Goal: Answer question/provide support: Share knowledge or assist other users

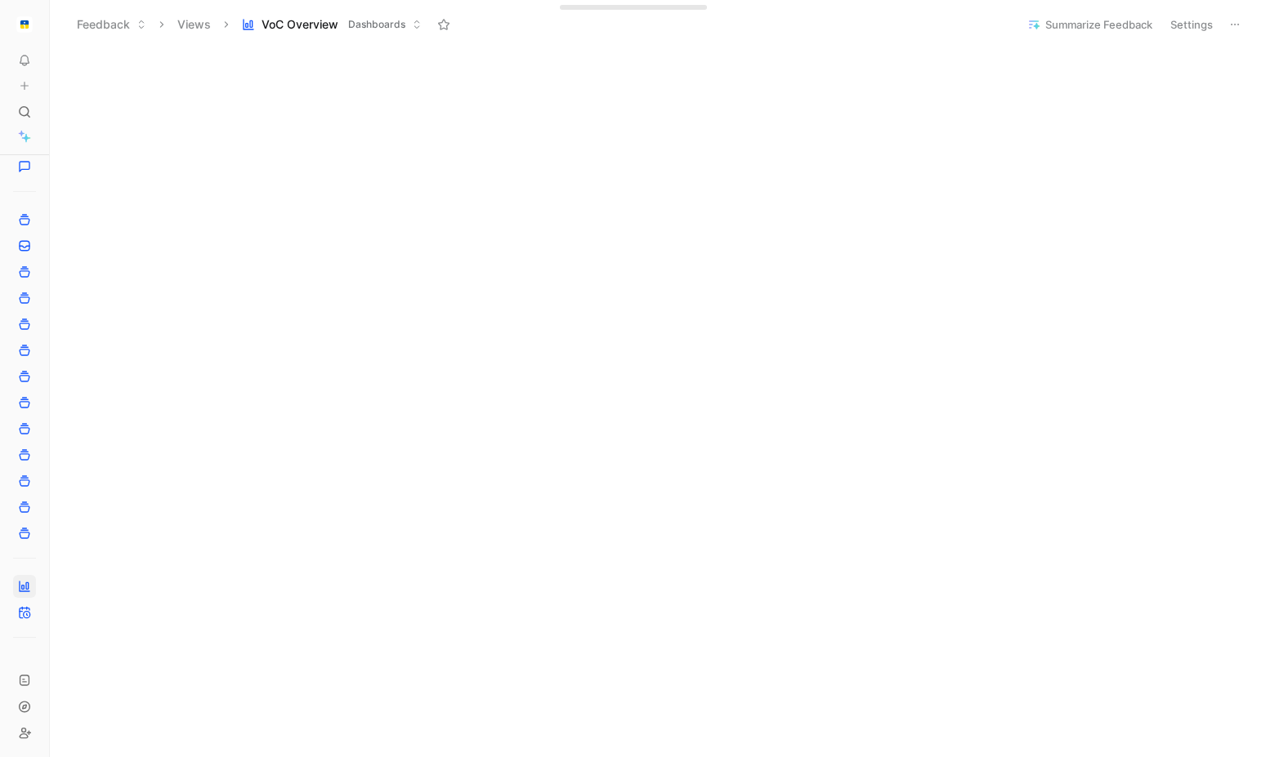
scroll to position [699, 0]
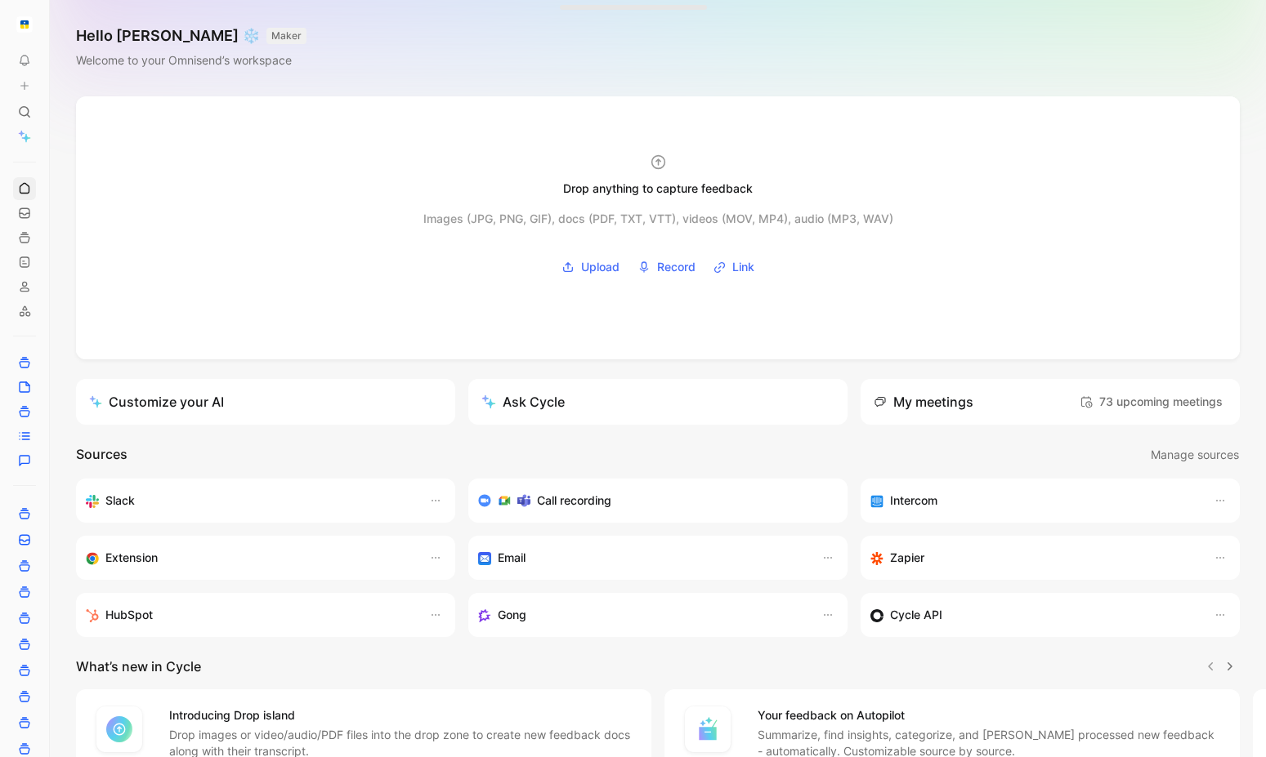
click at [53, 25] on icon at bounding box center [53, 24] width 13 height 13
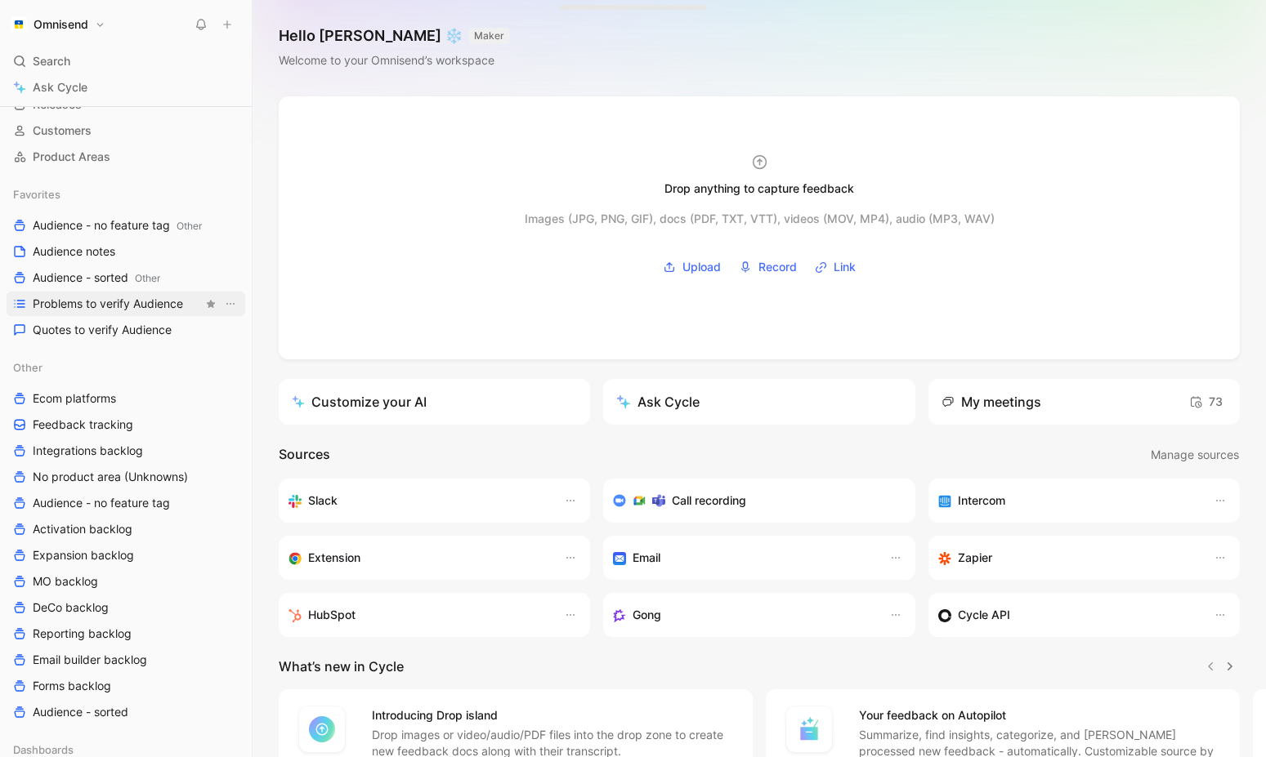
scroll to position [129, 0]
click at [112, 297] on span "Problems to verify Audience" at bounding box center [108, 301] width 150 height 16
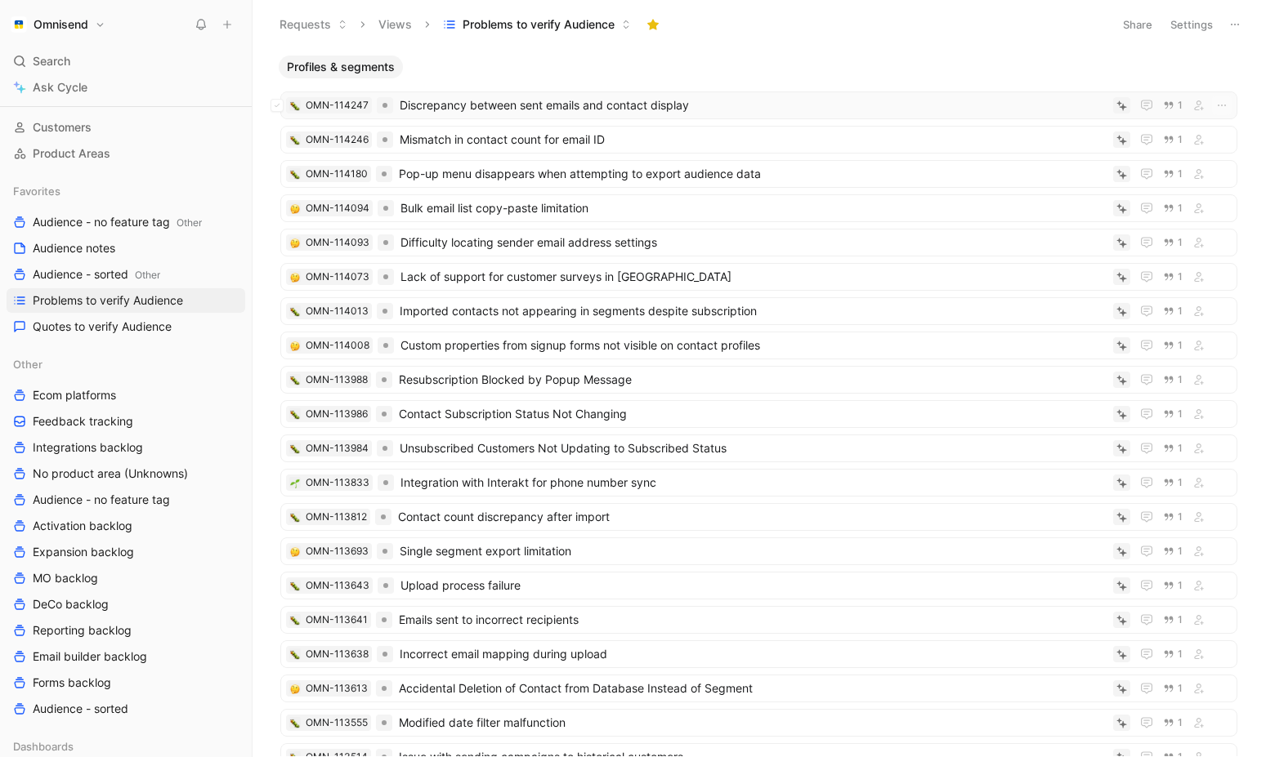
click at [544, 109] on span "Discrepancy between sent emails and contact display" at bounding box center [753, 106] width 707 height 20
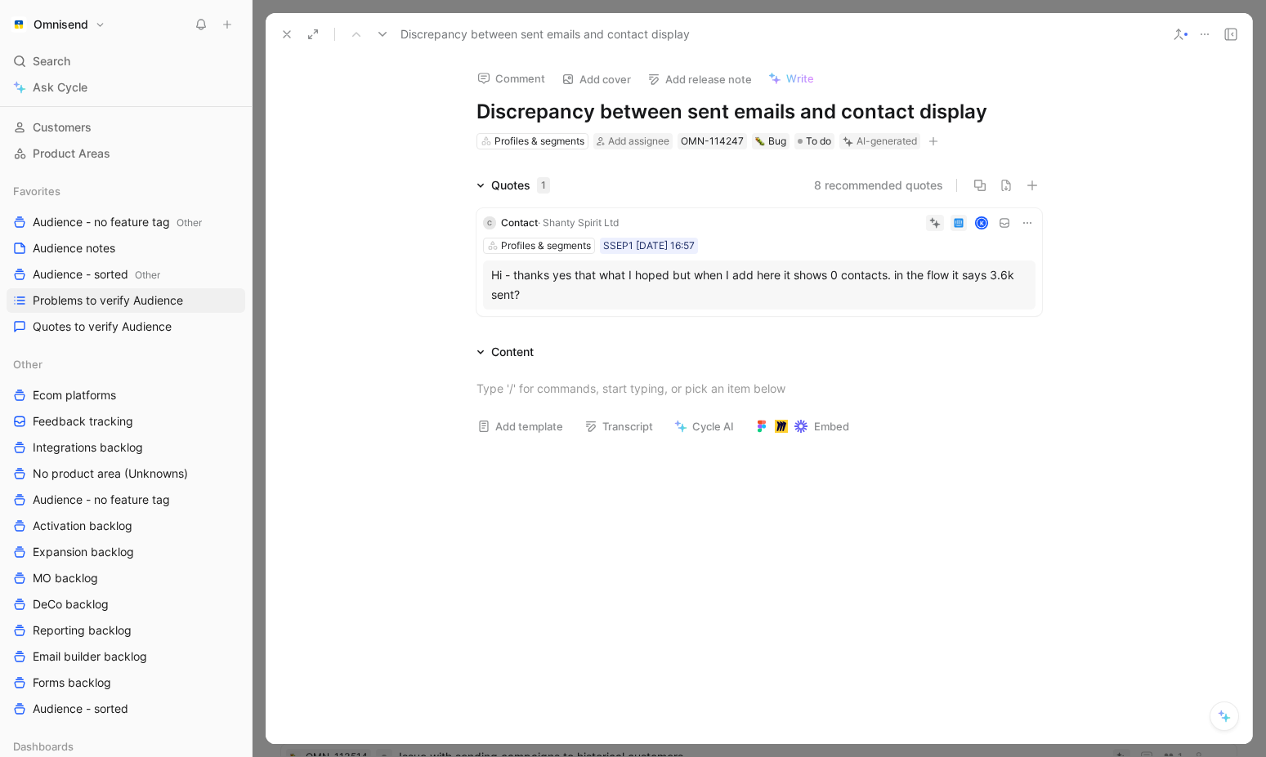
click at [619, 221] on span "· Shanty Spirit Ltd" at bounding box center [578, 223] width 81 height 12
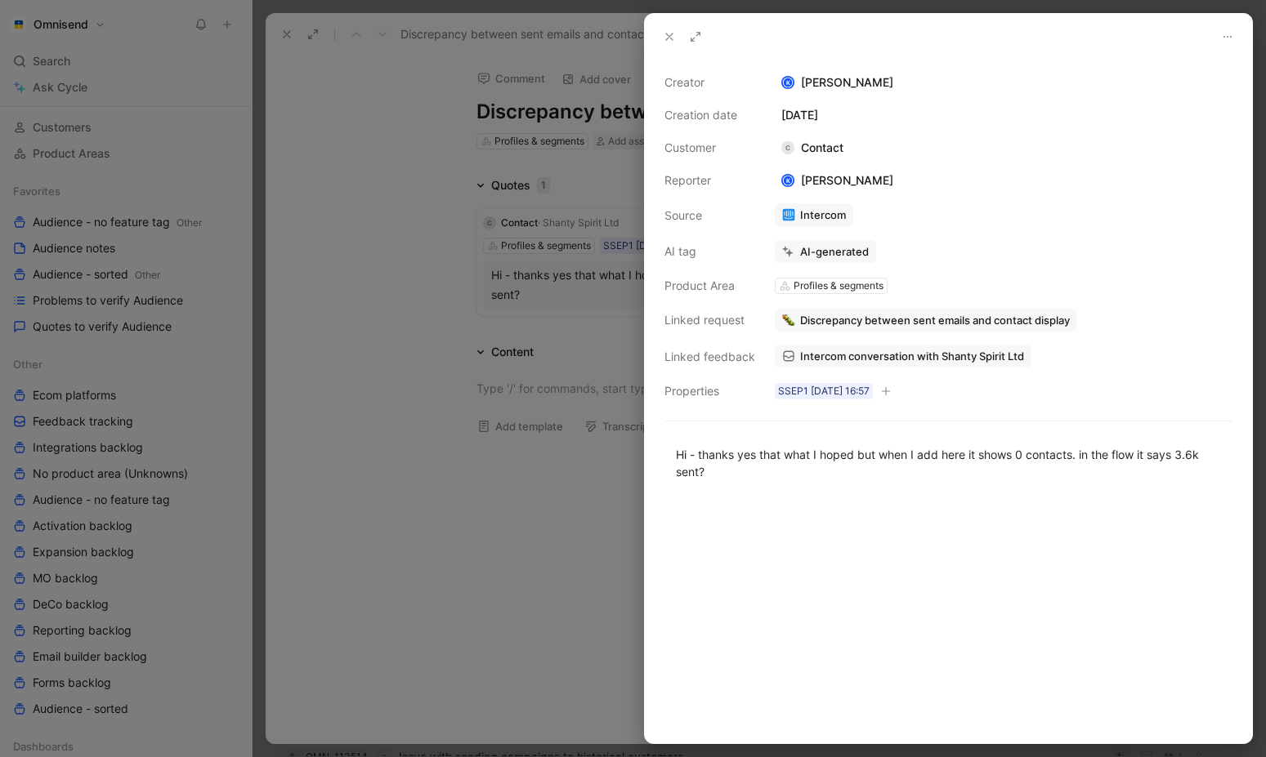
click at [891, 322] on span "Discrepancy between sent emails and contact display" at bounding box center [935, 320] width 270 height 15
click at [856, 354] on span "Intercom conversation with Shanty Spirit Ltd" at bounding box center [912, 356] width 224 height 15
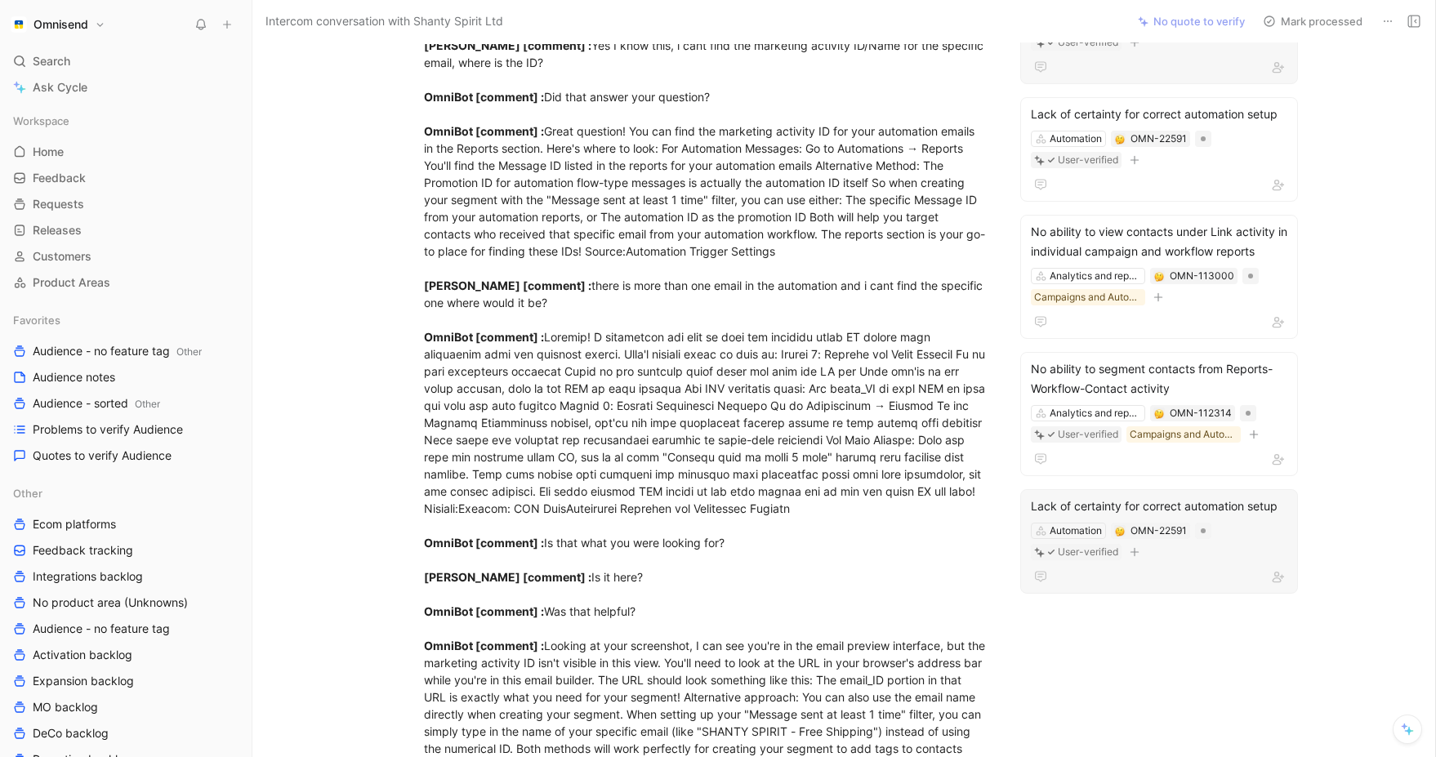
scroll to position [675, 0]
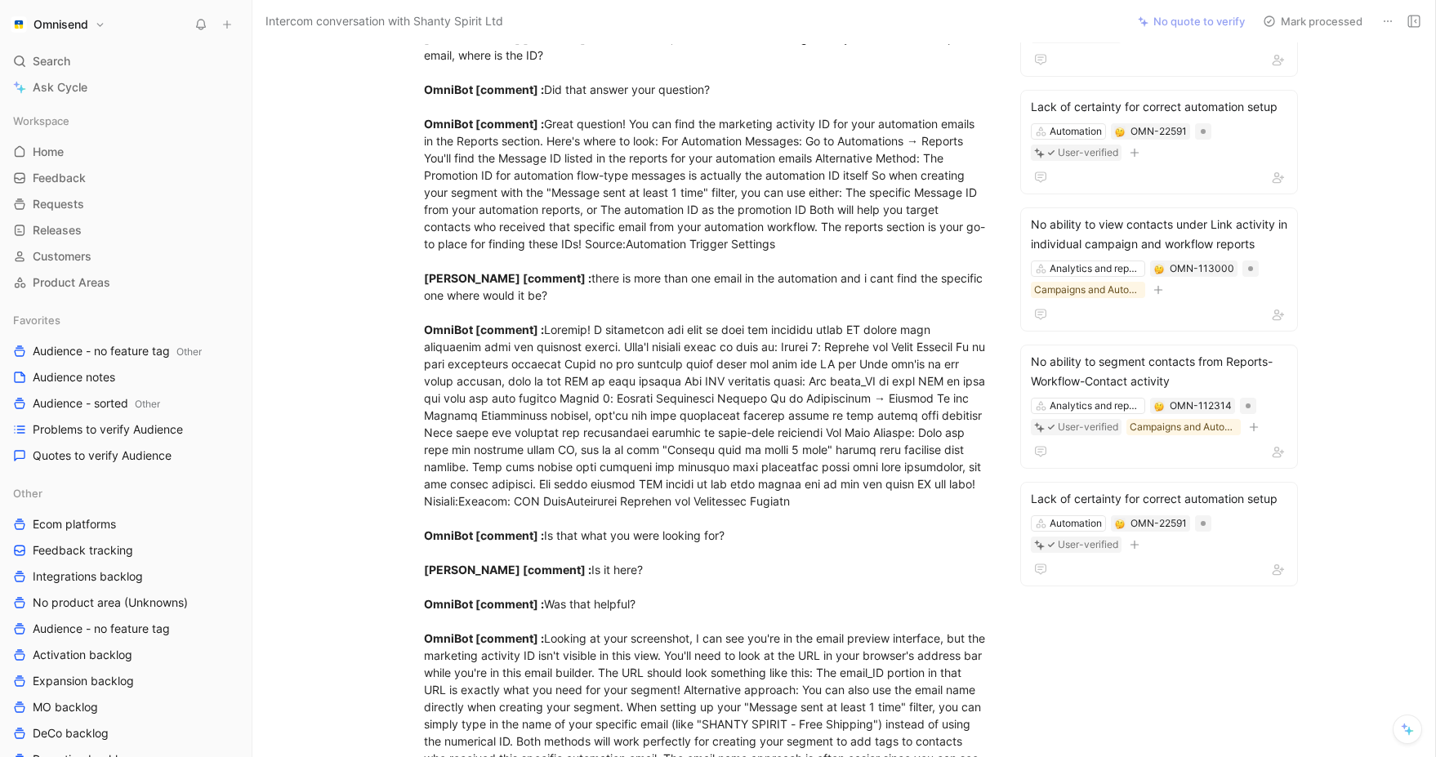
click at [1265, 523] on div "S Contact Comment Add quote Summarize Intercom conversation with Shanty Spirit …" at bounding box center [843, 399] width 1183 height 715
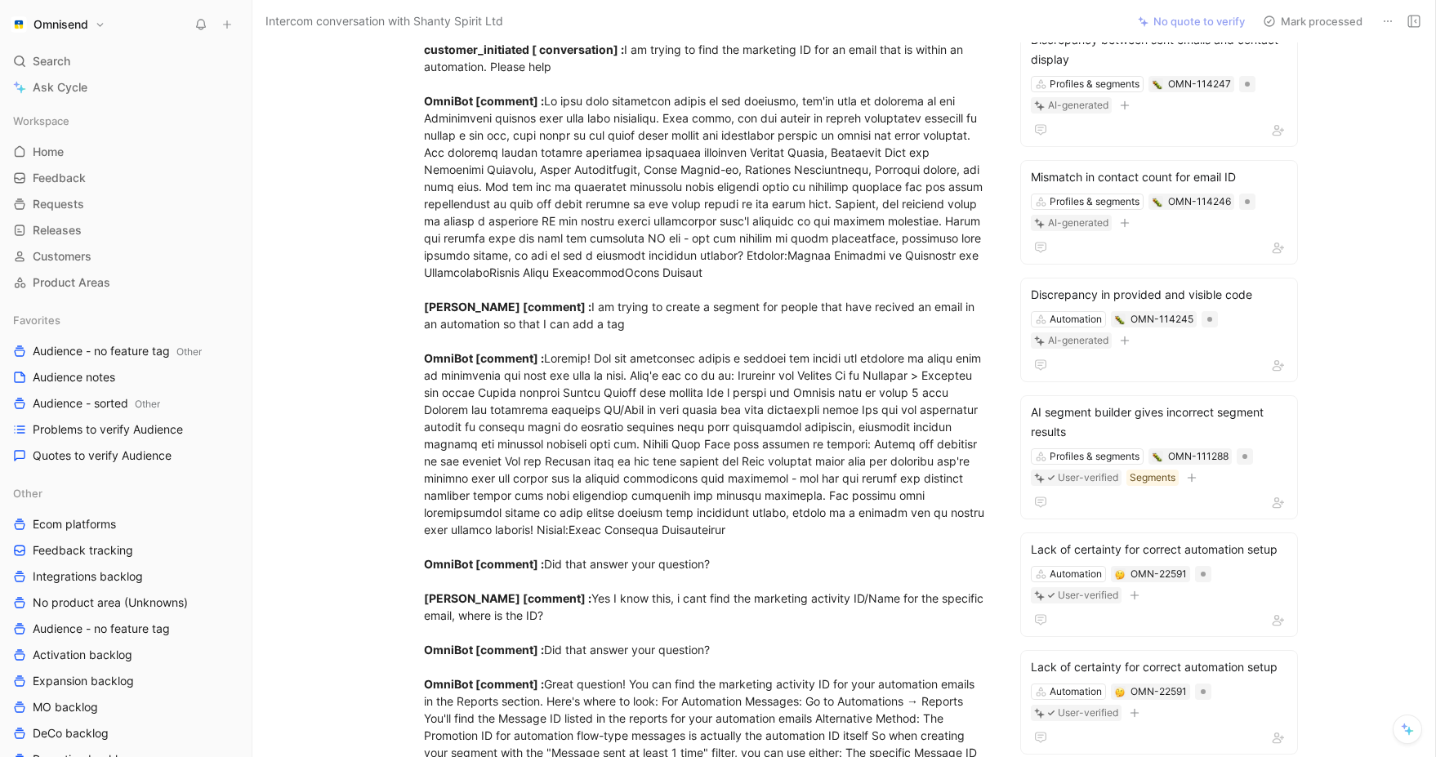
scroll to position [0, 0]
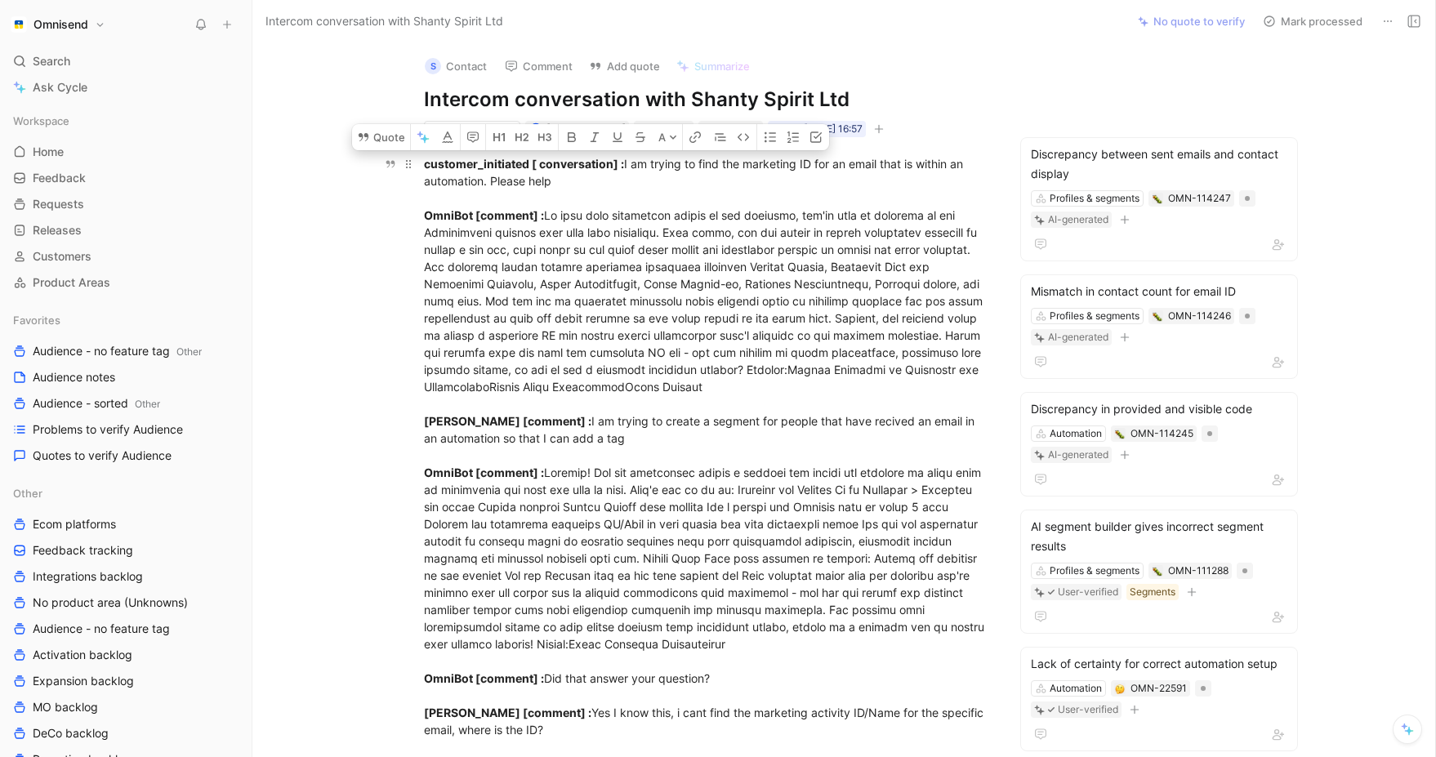
drag, startPoint x: 606, startPoint y: 181, endPoint x: 626, endPoint y: 163, distance: 26.1
click at [398, 143] on button "Quote" at bounding box center [381, 137] width 58 height 26
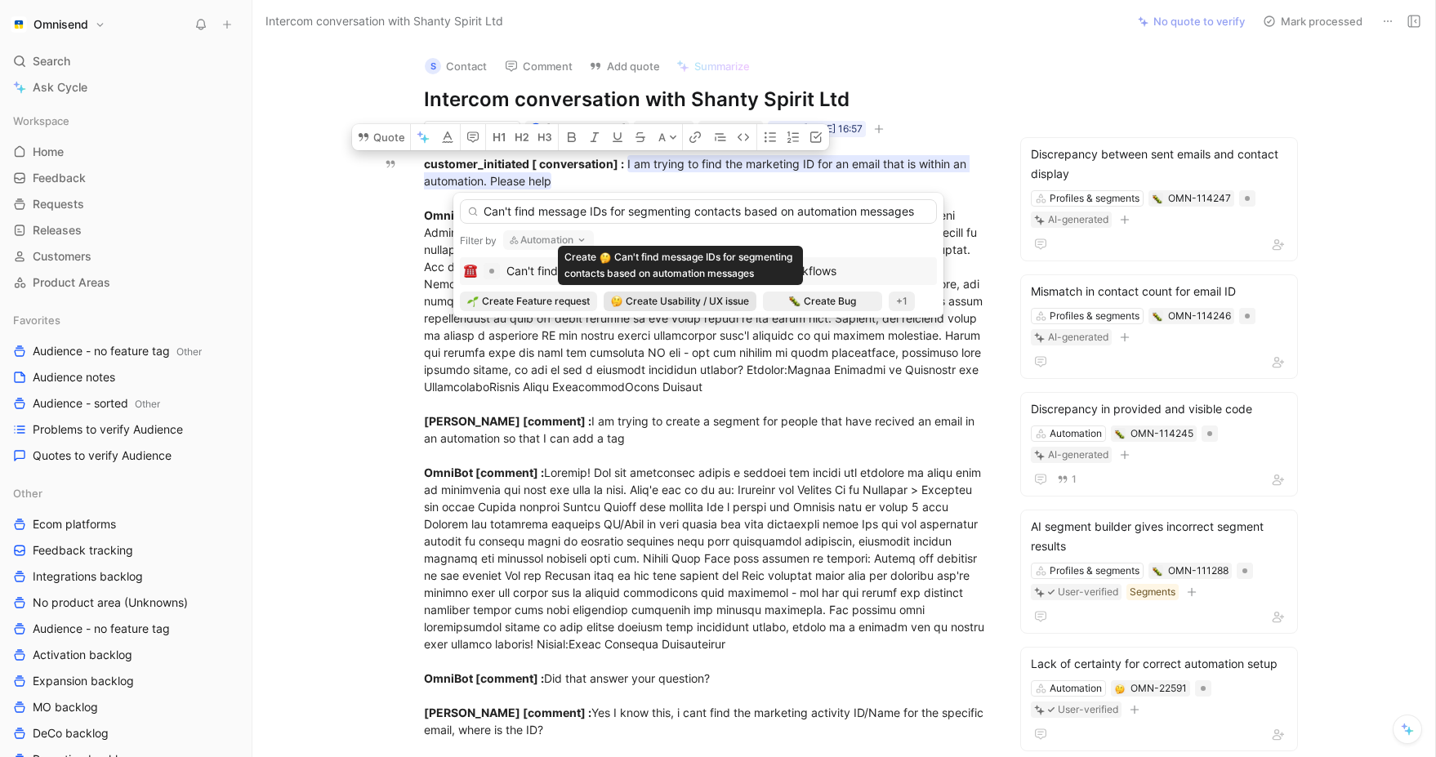
type input "Can't find message IDs for segmenting contacts based on automation messages"
click at [649, 306] on span "Create Usability / UX issue" at bounding box center [687, 301] width 123 height 16
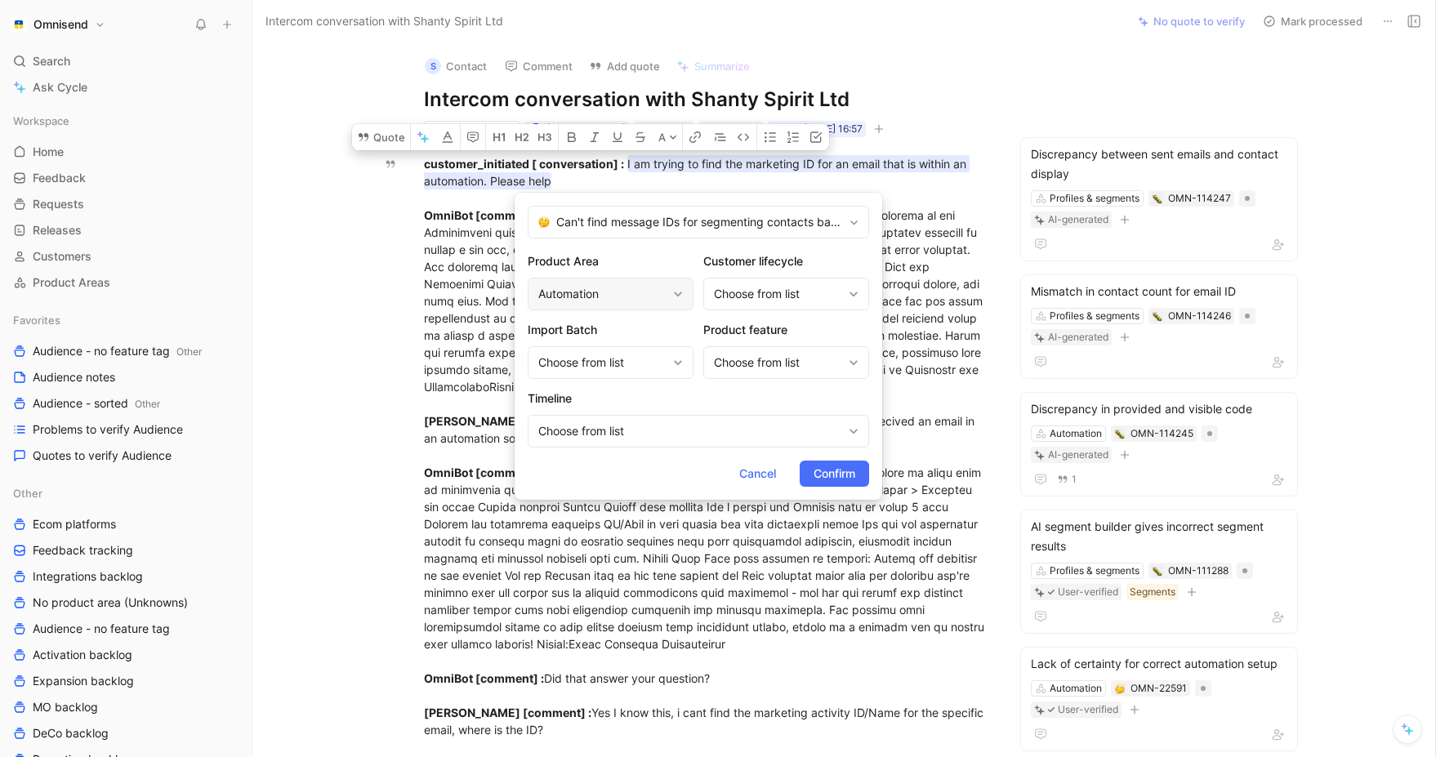
click at [656, 292] on div "Automation" at bounding box center [602, 294] width 128 height 20
click at [851, 470] on span "Confirm" at bounding box center [835, 474] width 42 height 20
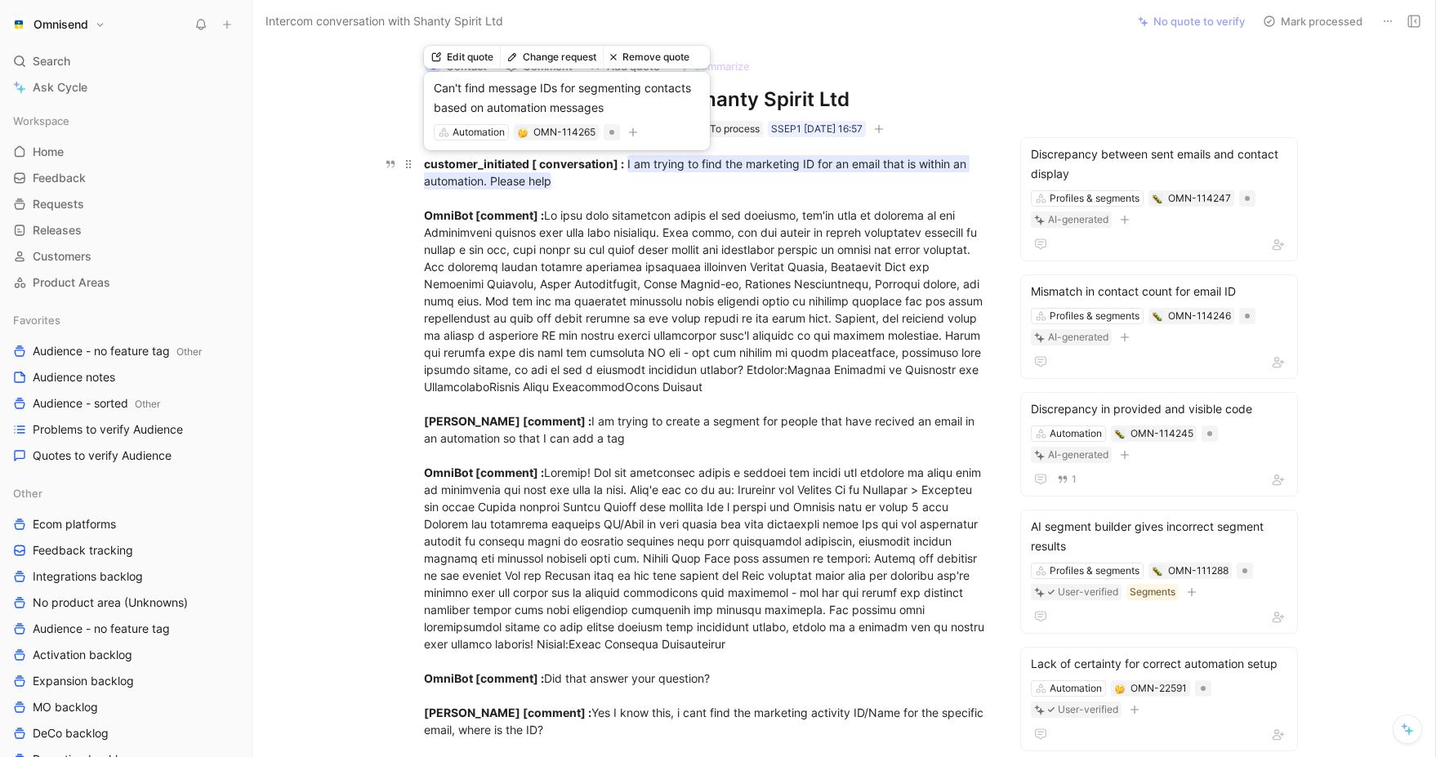
click at [851, 163] on mark "I am trying to find the marketing ID for an email that is within an automation.…" at bounding box center [697, 172] width 546 height 34
click at [491, 133] on div "Automation" at bounding box center [479, 132] width 52 height 16
type input "prof"
click at [514, 202] on div "[PERSON_NAME] & segments" at bounding box center [543, 194] width 204 height 20
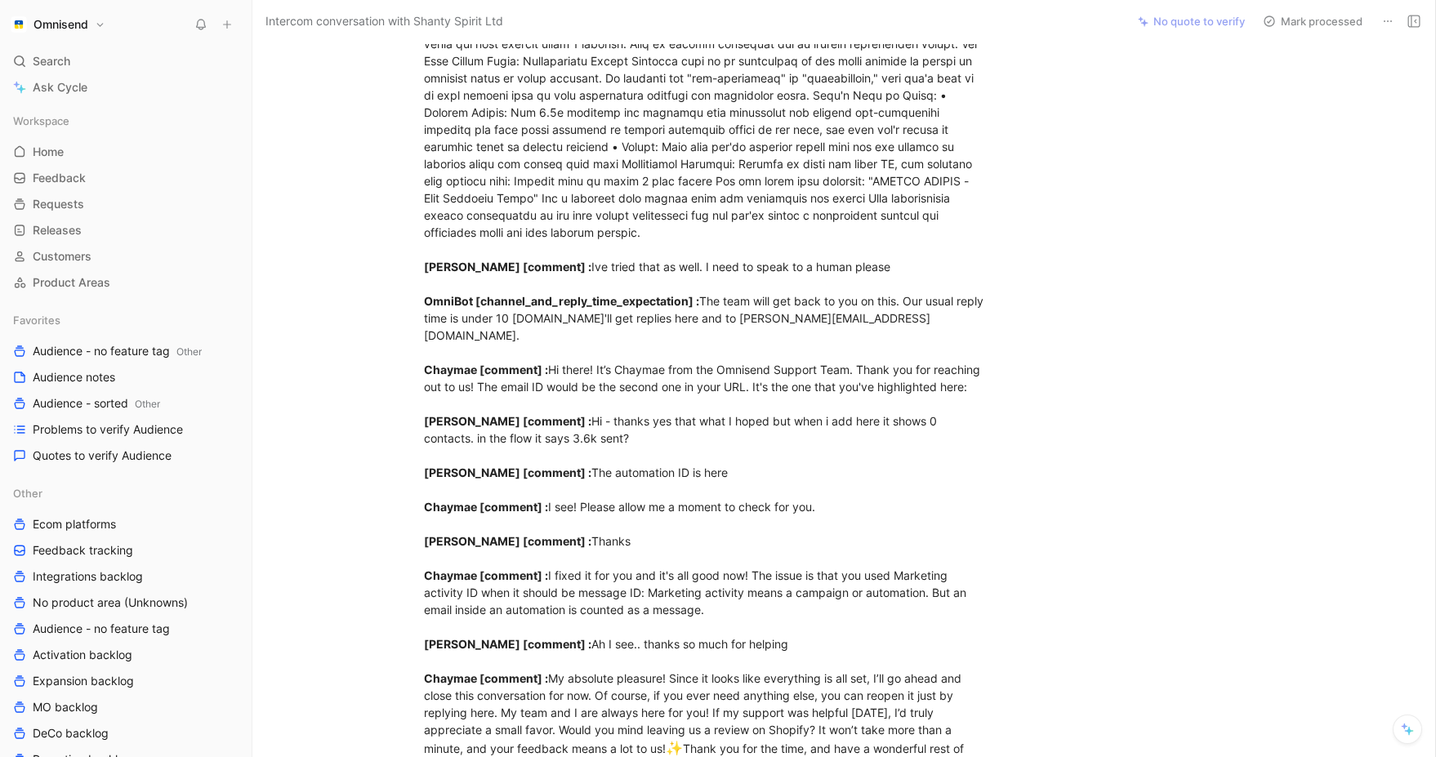
scroll to position [2790, 0]
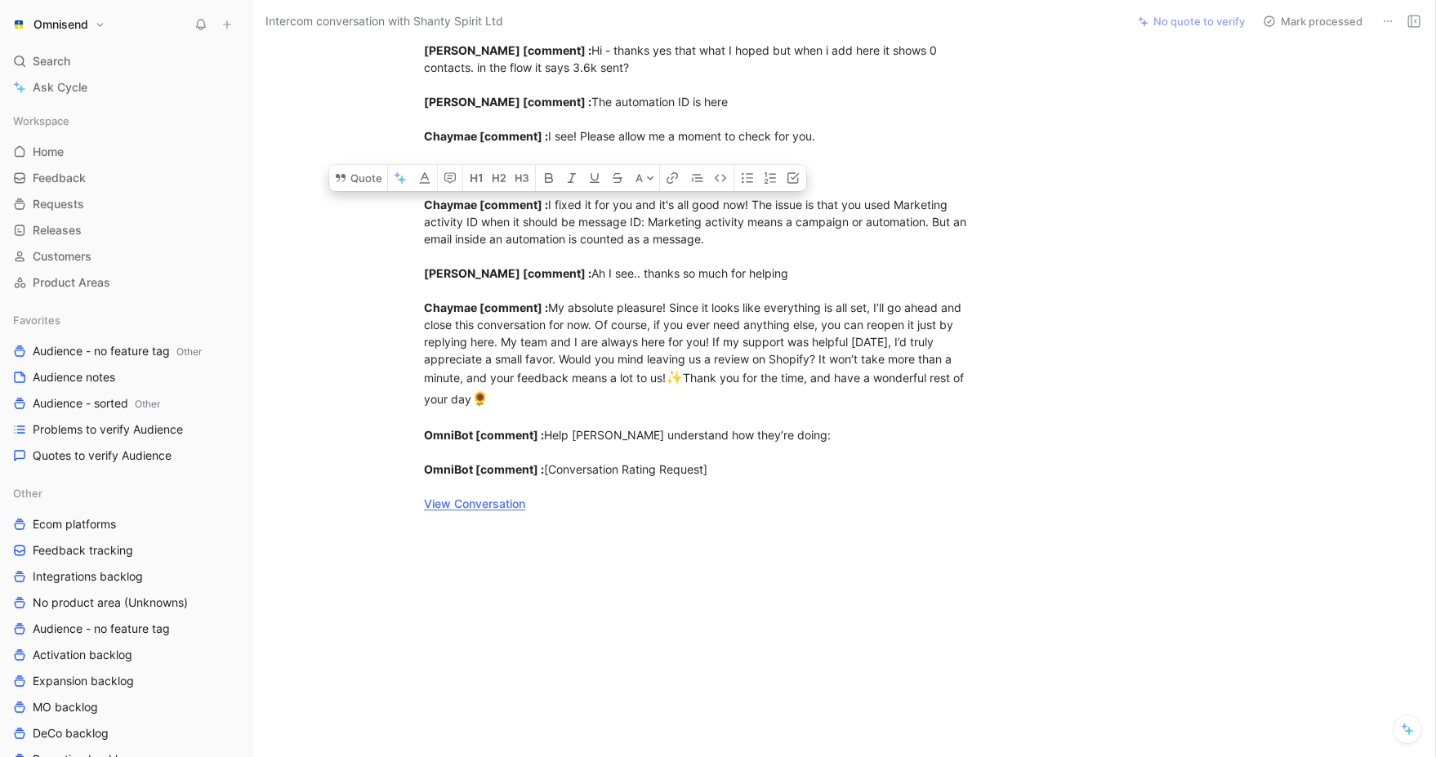
drag, startPoint x: 723, startPoint y: 242, endPoint x: 390, endPoint y: 207, distance: 335.2
copy div "Chaymae [comment] : I fixed it for you and it's all good now! The issue is that…"
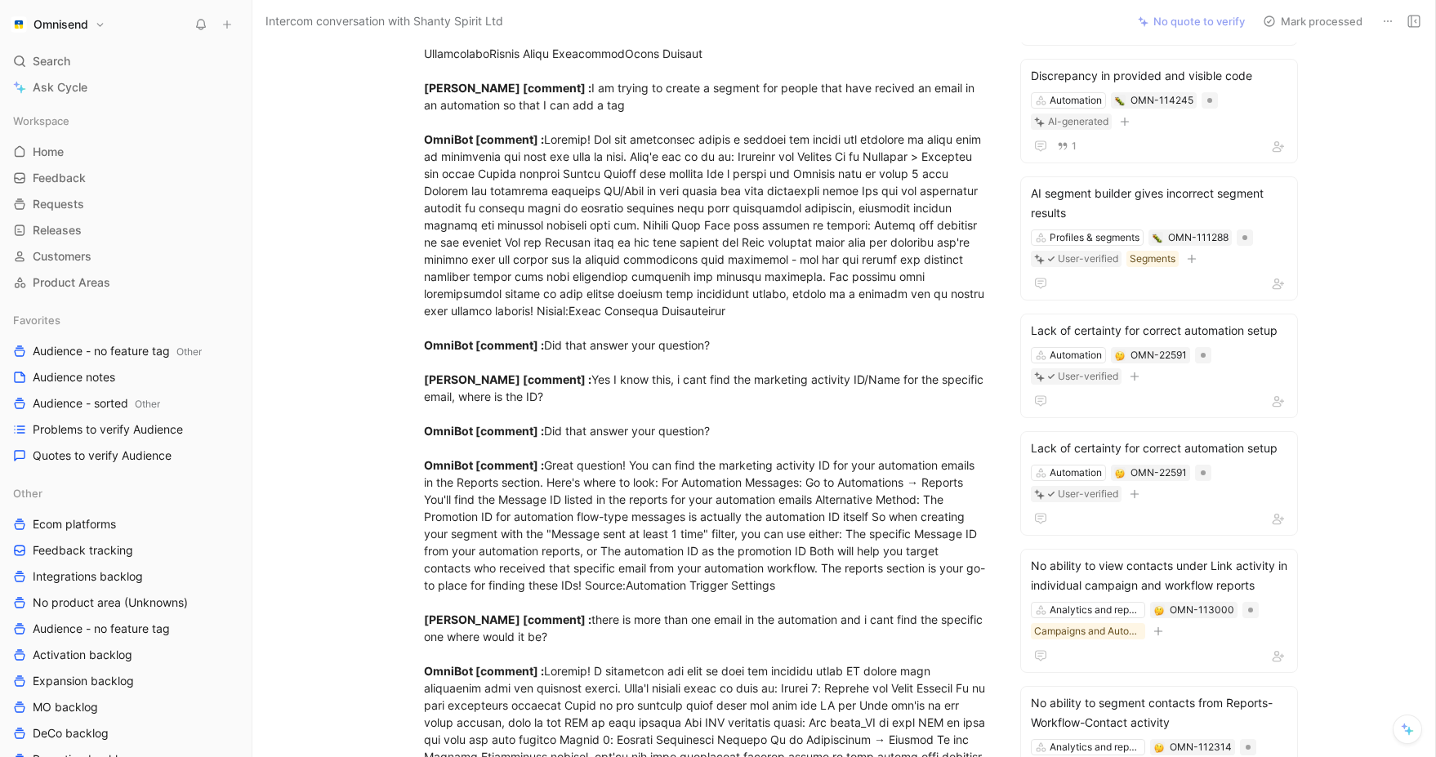
scroll to position [0, 0]
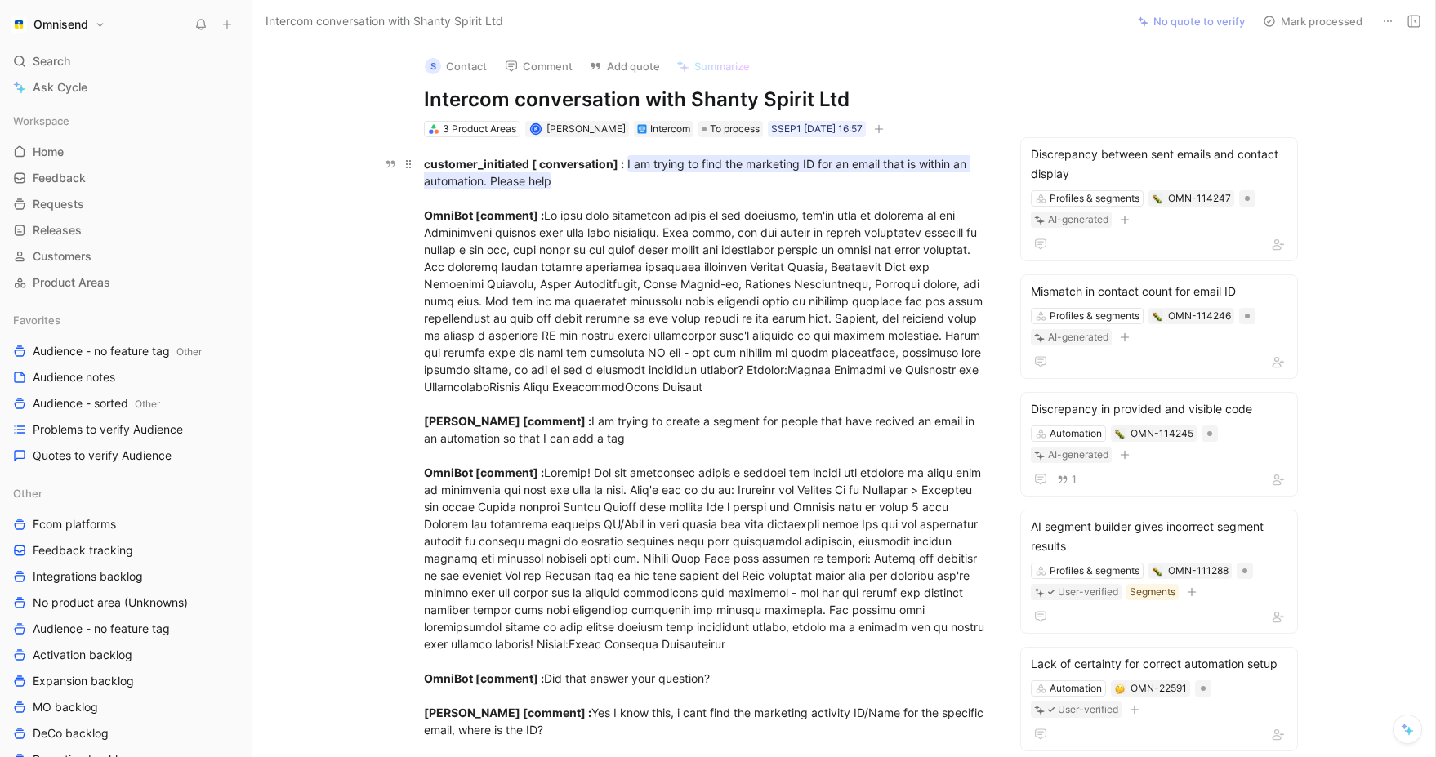
click at [725, 167] on mark "I am trying to find the marketing ID for an email that is within an automation.…" at bounding box center [697, 172] width 546 height 34
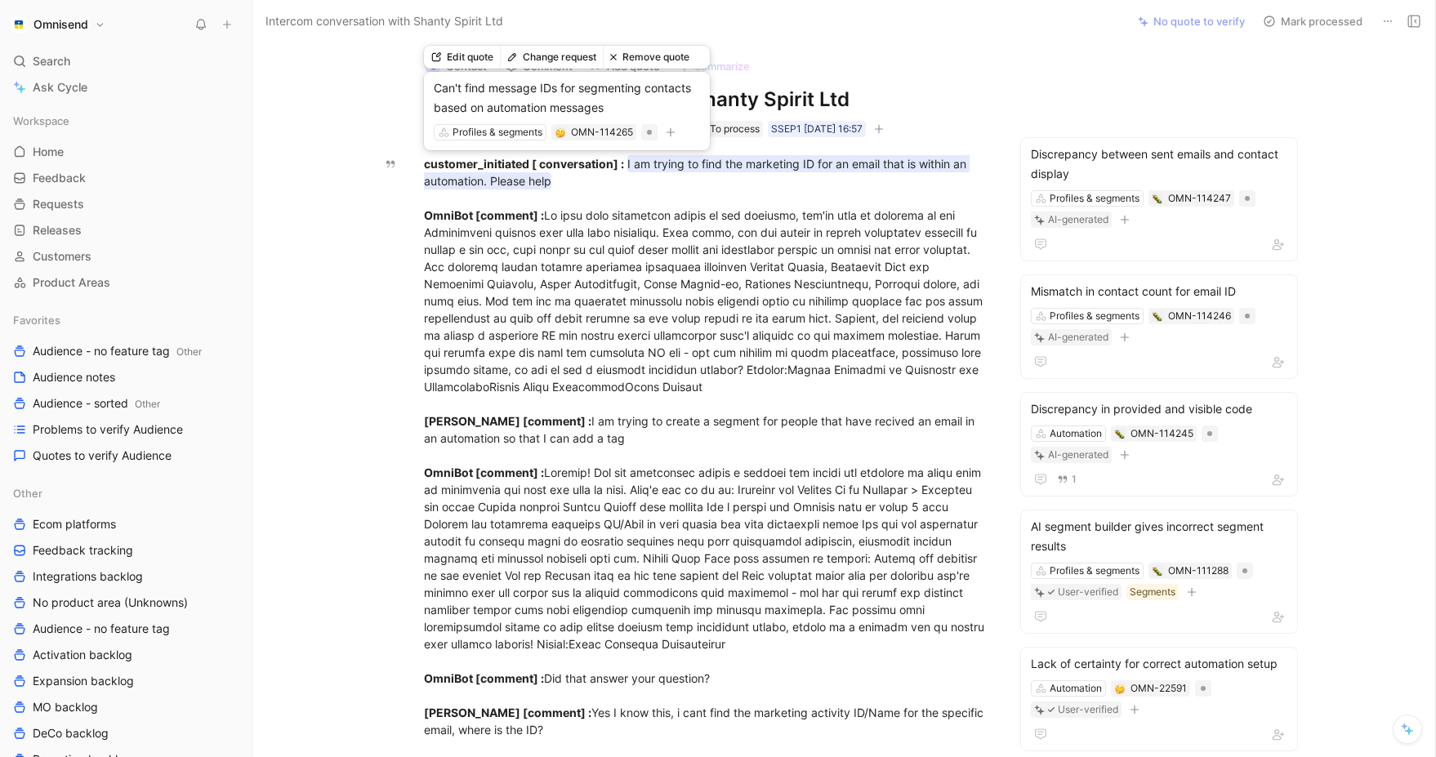
click at [481, 58] on button "Edit quote" at bounding box center [462, 57] width 76 height 23
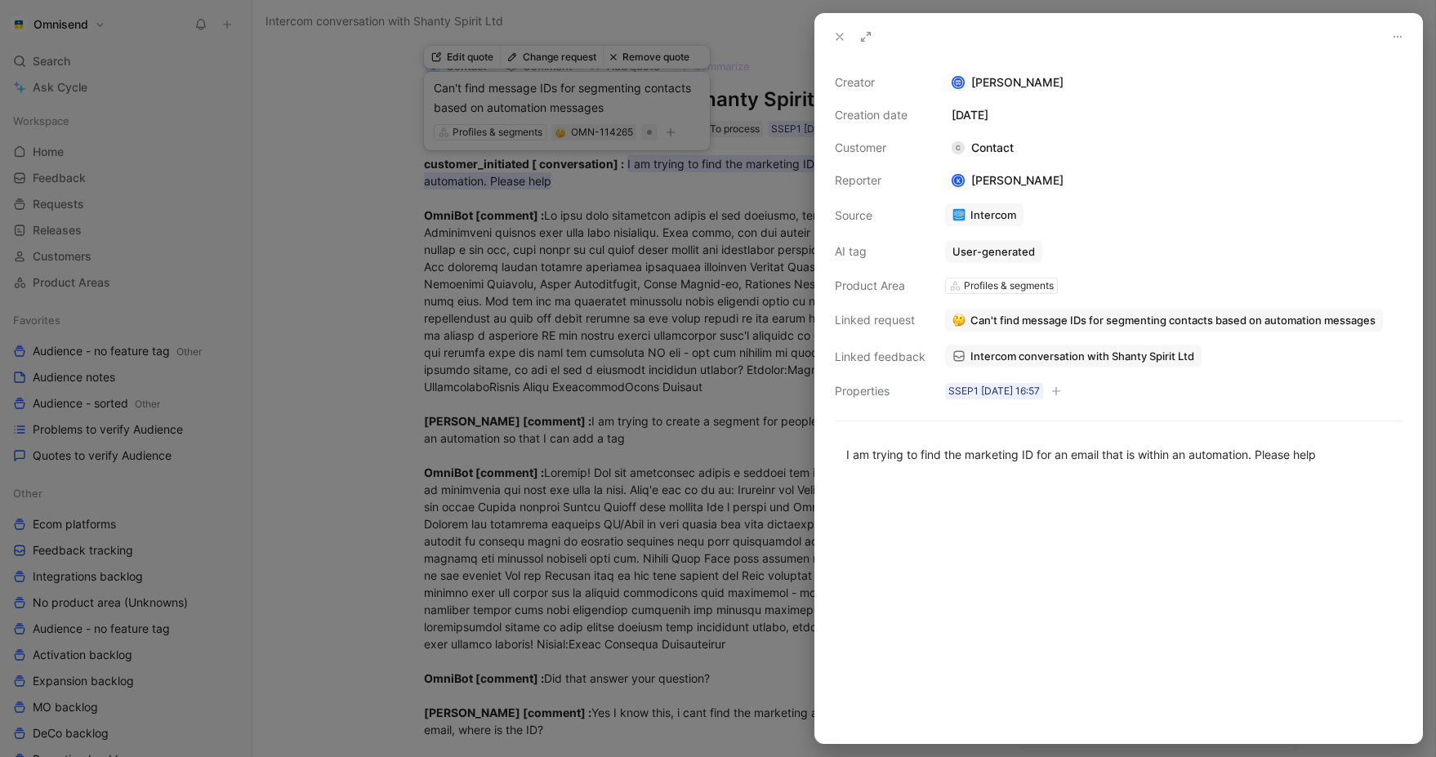
click at [1162, 491] on div at bounding box center [1118, 612] width 607 height 262
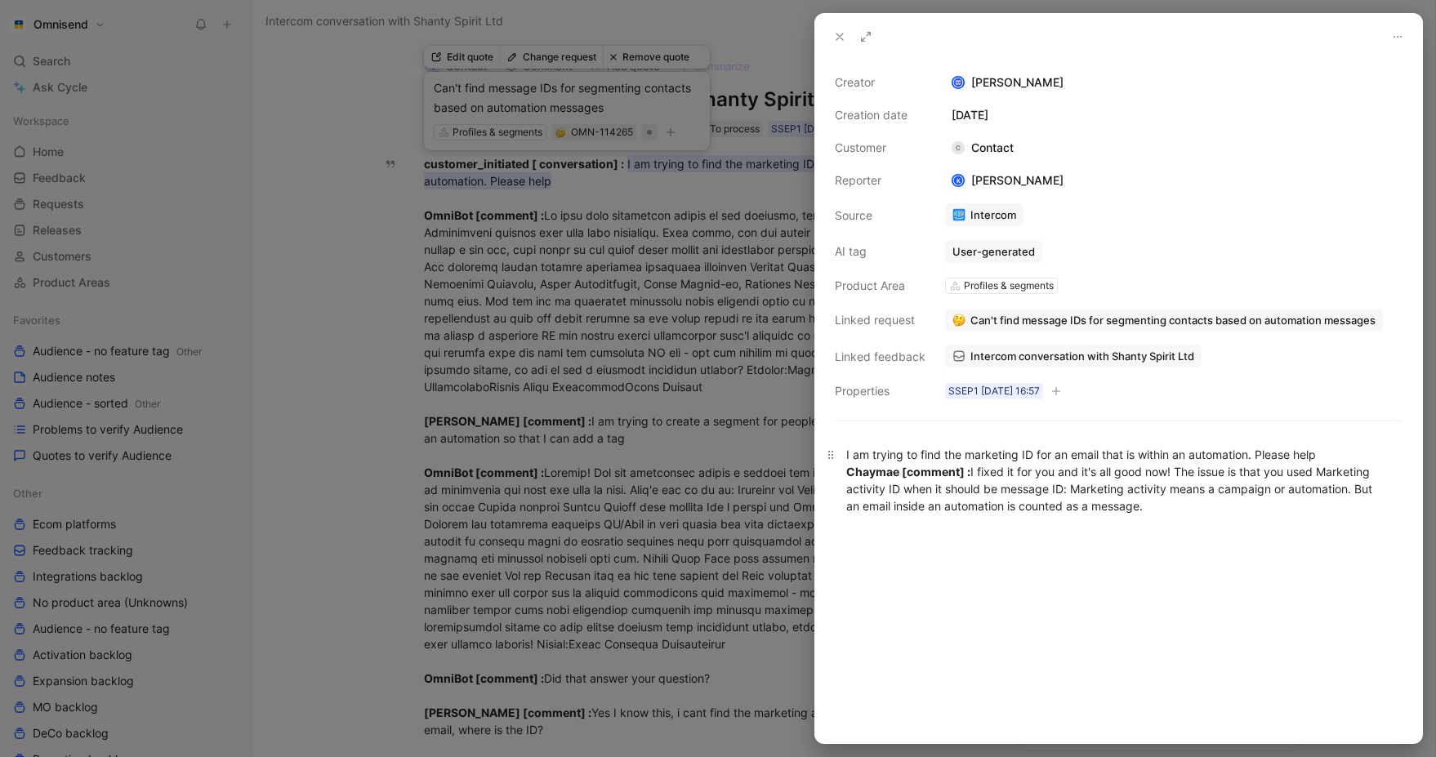
click at [1265, 454] on div "I am trying to find the marketing ID for an email that is within an automation.…" at bounding box center [1118, 480] width 545 height 69
click at [938, 467] on strong "Chaymae [comment] :" at bounding box center [908, 472] width 124 height 14
click at [940, 460] on div "Customer: I am trying to find the marketing ID for an email that is within an a…" at bounding box center [1118, 480] width 545 height 69
click at [962, 473] on strong "Chaymae [comment] :" at bounding box center [908, 472] width 124 height 14
click at [873, 458] on div "Customer: I am trying to find the marketing ID for an email that is within an a…" at bounding box center [1118, 480] width 545 height 69
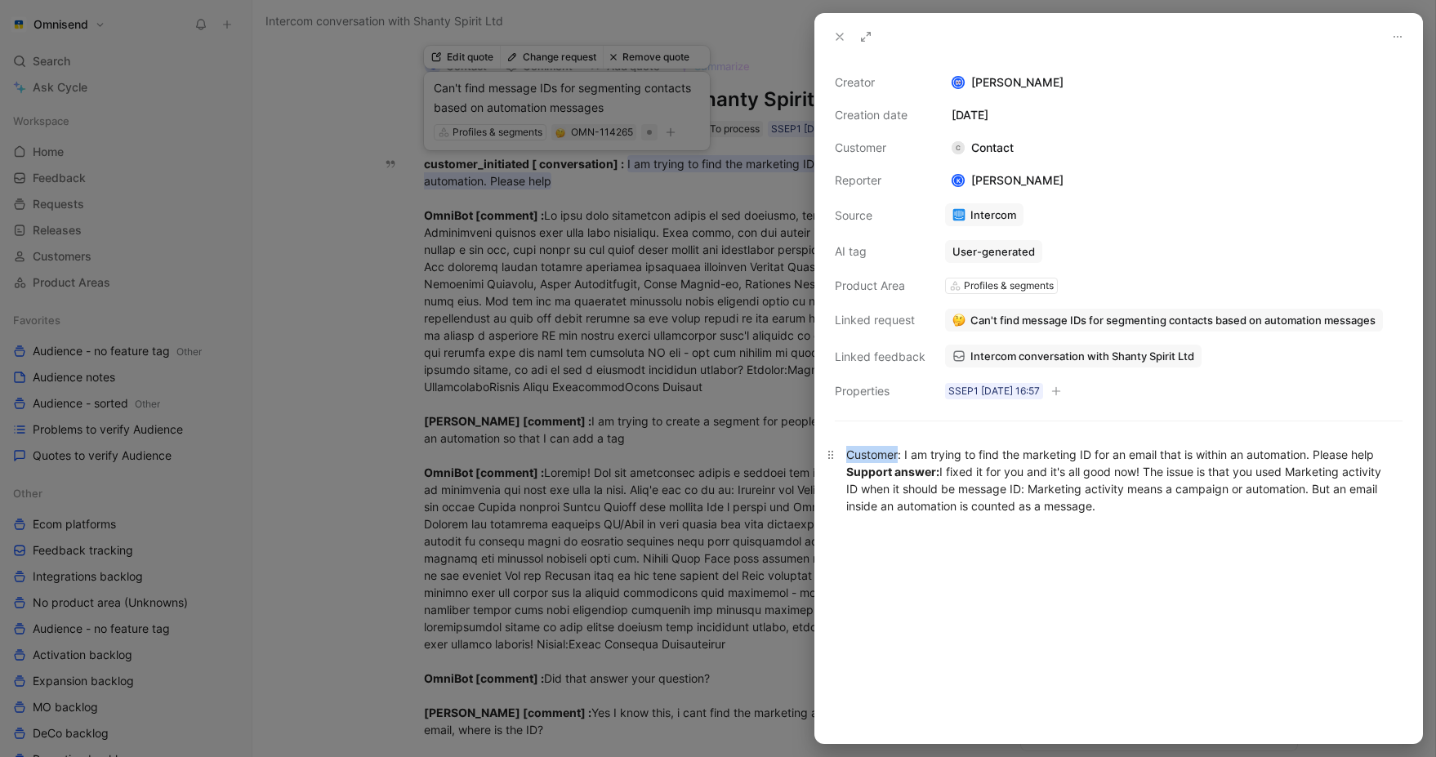
click at [873, 458] on div "Customer: I am trying to find the marketing ID for an email that is within an a…" at bounding box center [1118, 480] width 545 height 69
click at [1070, 509] on div "Customer : I am trying to find the marketing ID for an email that is within an …" at bounding box center [1118, 480] width 545 height 69
click at [1088, 578] on div at bounding box center [1118, 638] width 607 height 211
click at [449, 446] on div at bounding box center [718, 378] width 1436 height 757
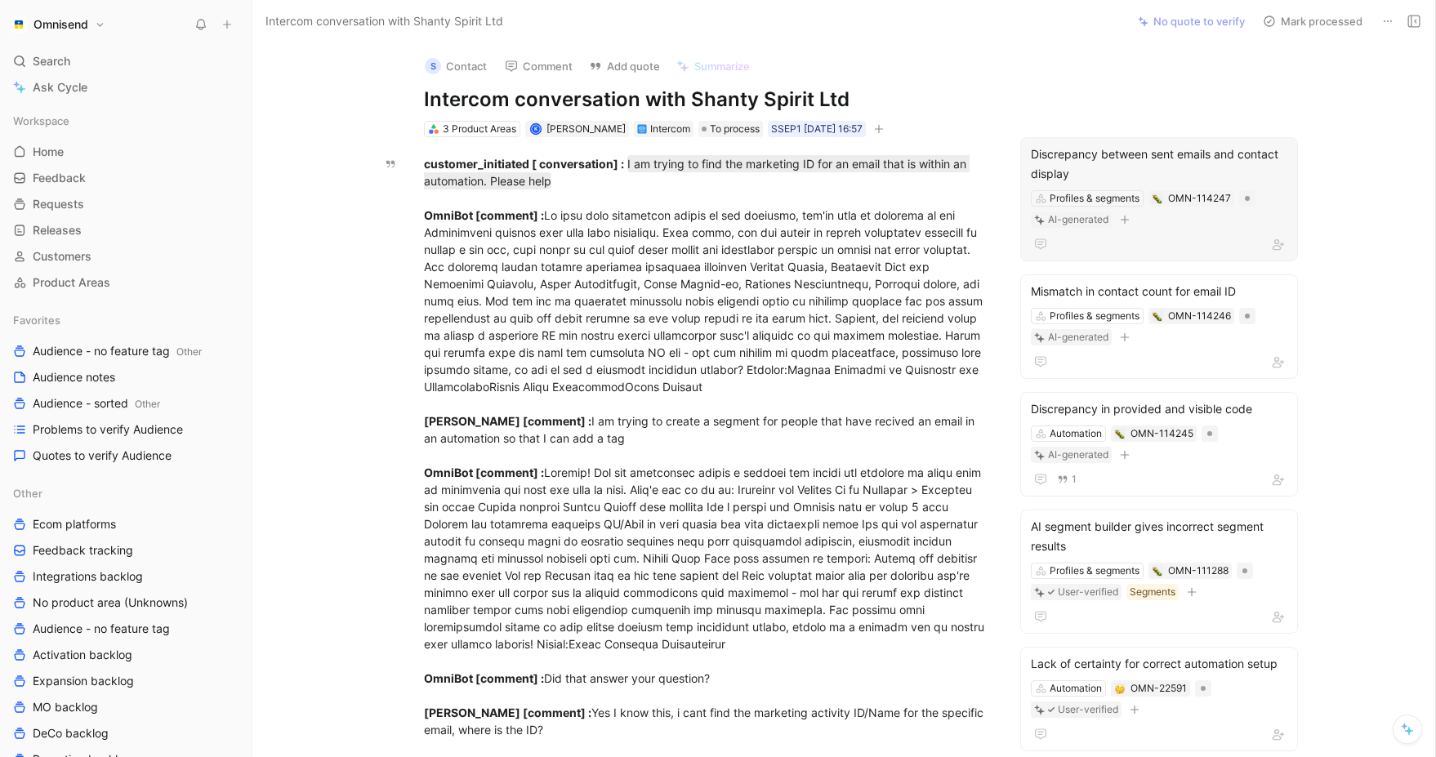
click at [1130, 167] on div "Discrepancy between sent emails and contact display" at bounding box center [1159, 164] width 257 height 39
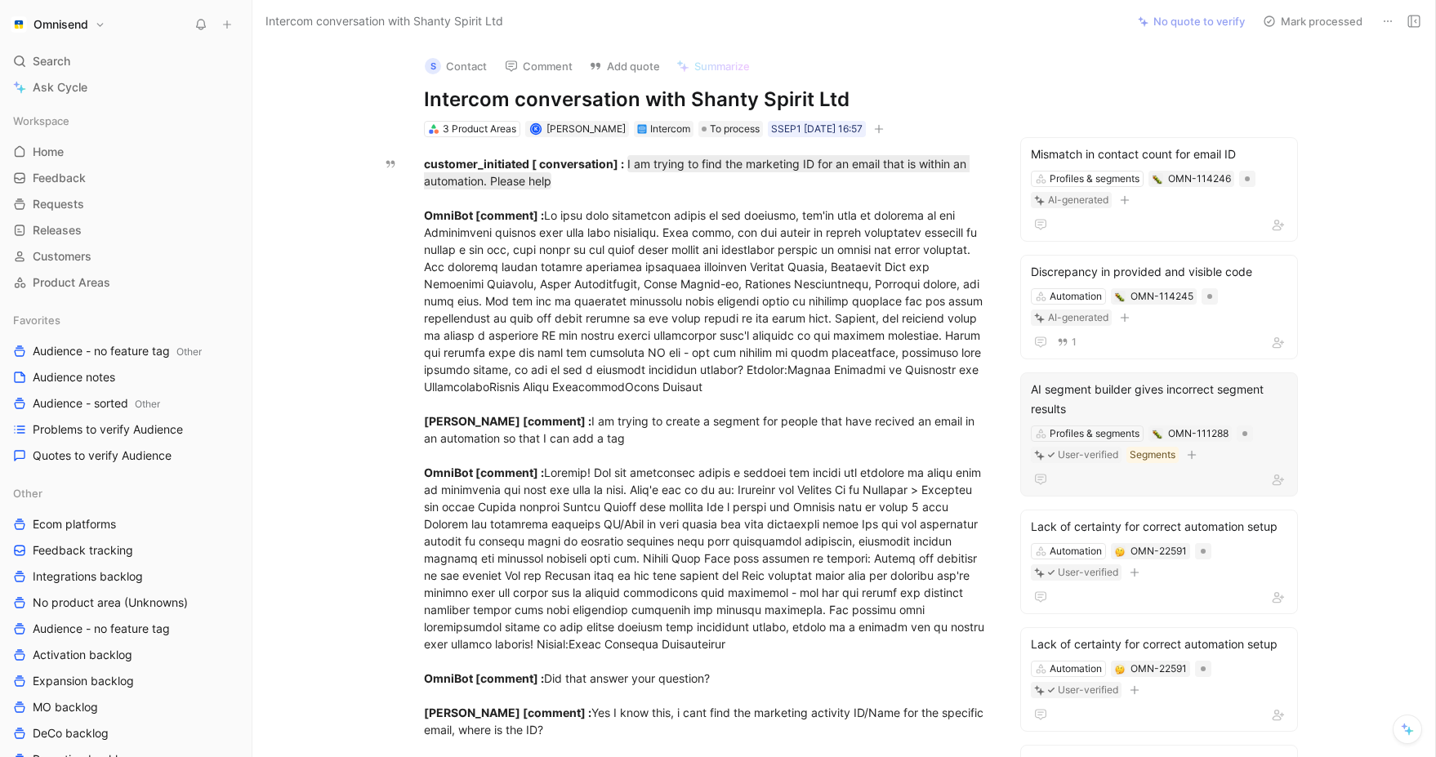
copy div "AI segment builder gives incorrect segment results"
drag, startPoint x: 1073, startPoint y: 407, endPoint x: 1029, endPoint y: 391, distance: 46.8
click at [1029, 391] on div "AI segment builder gives incorrect segment results Profiles & segments OMN-1112…" at bounding box center [1160, 435] width 278 height 124
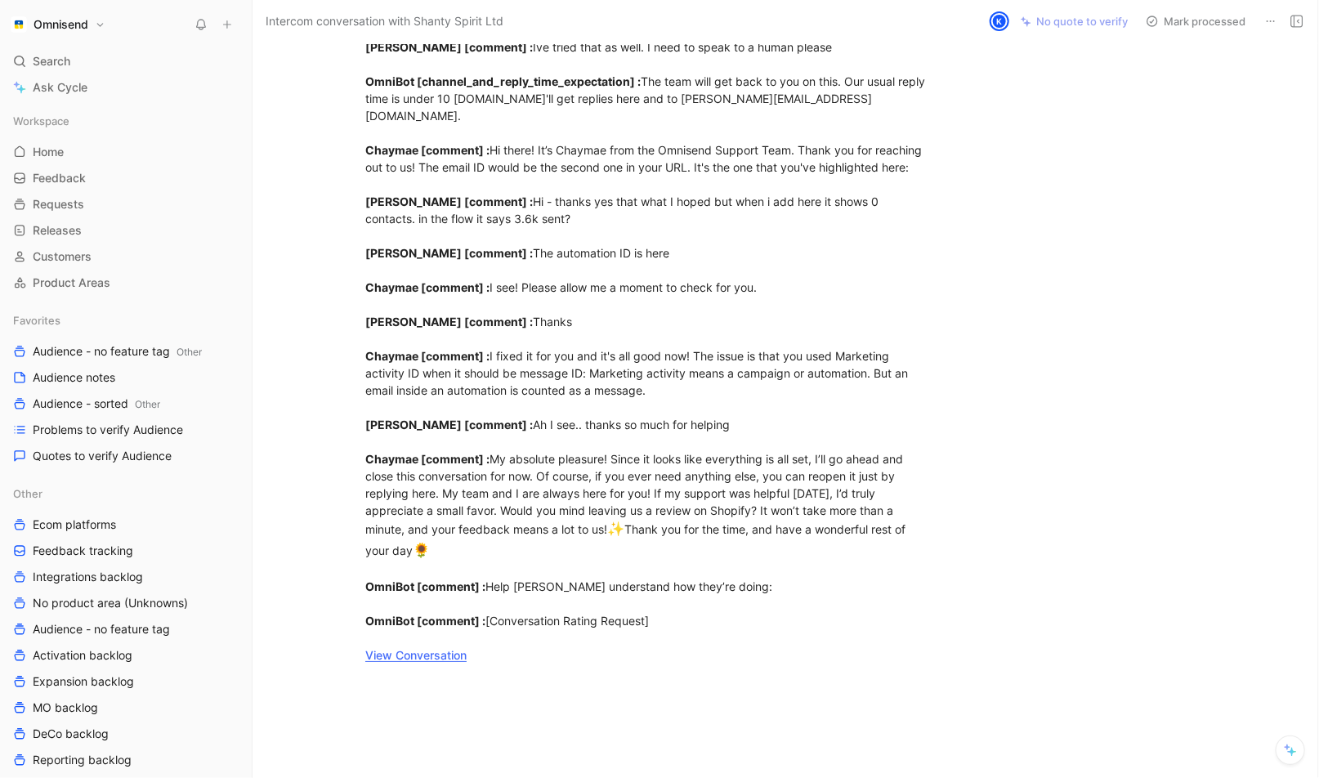
scroll to position [2775, 0]
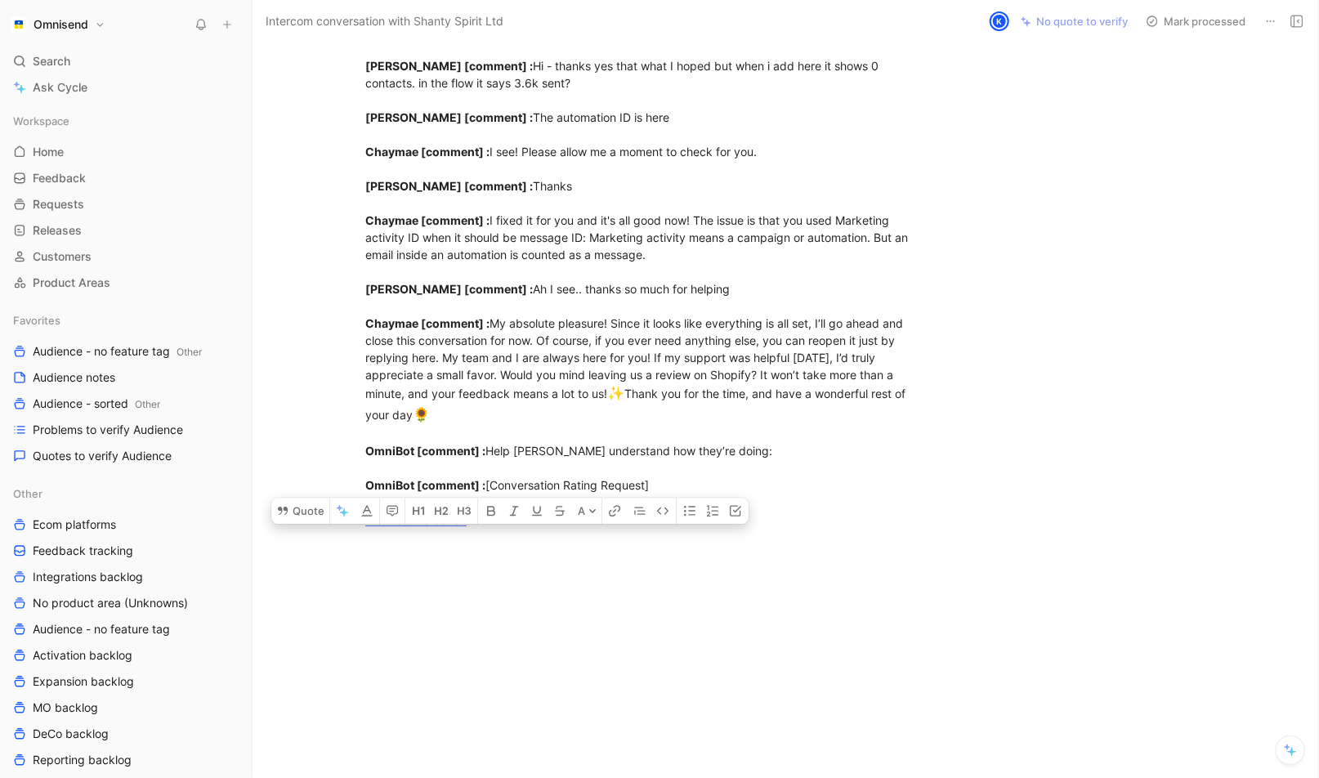
drag, startPoint x: 364, startPoint y: 165, endPoint x: 677, endPoint y: 489, distance: 450.7
copy div "customer_initiated [ conversation] : I am trying to find the marketing ID for a…"
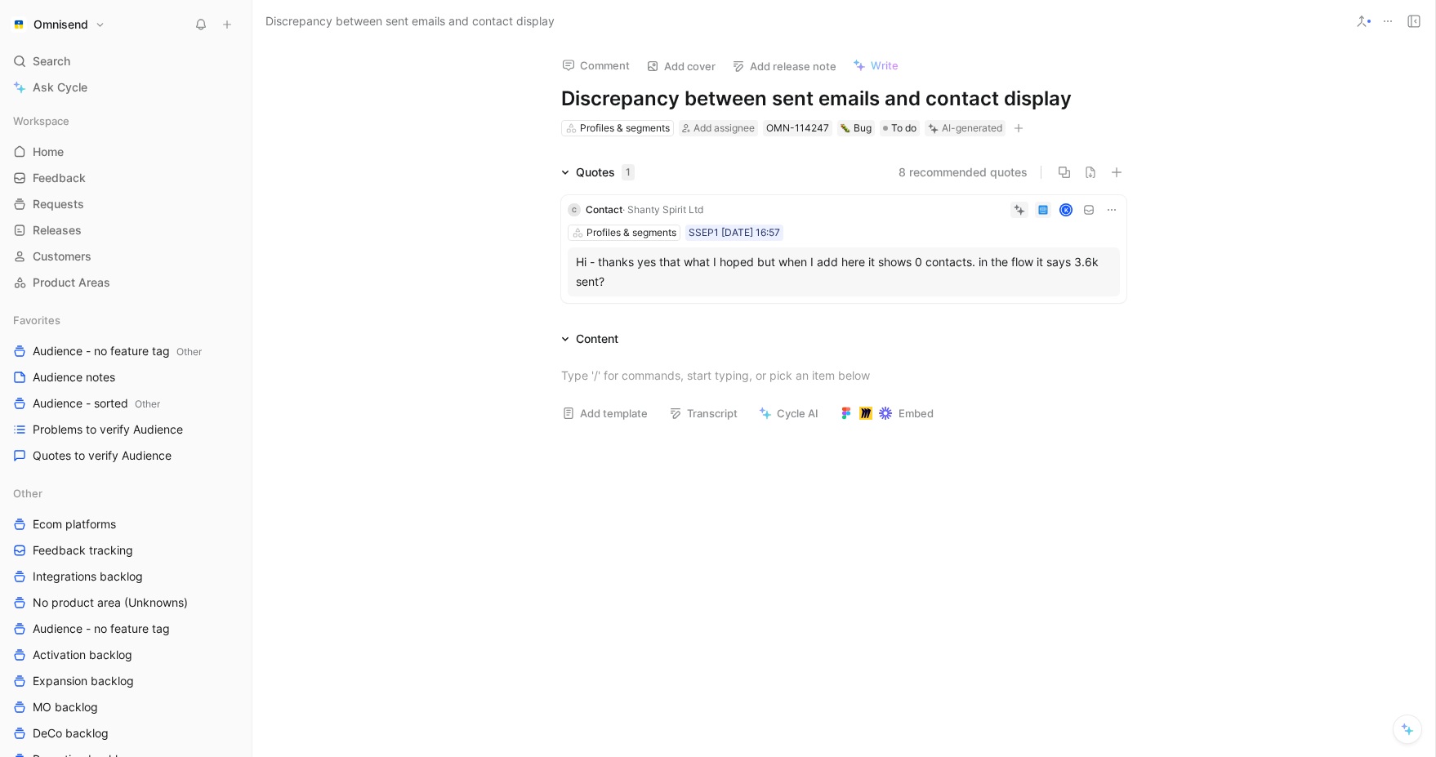
click at [1109, 208] on icon at bounding box center [1111, 209] width 13 height 13
click at [1074, 308] on span "Delete quote" at bounding box center [1061, 313] width 69 height 14
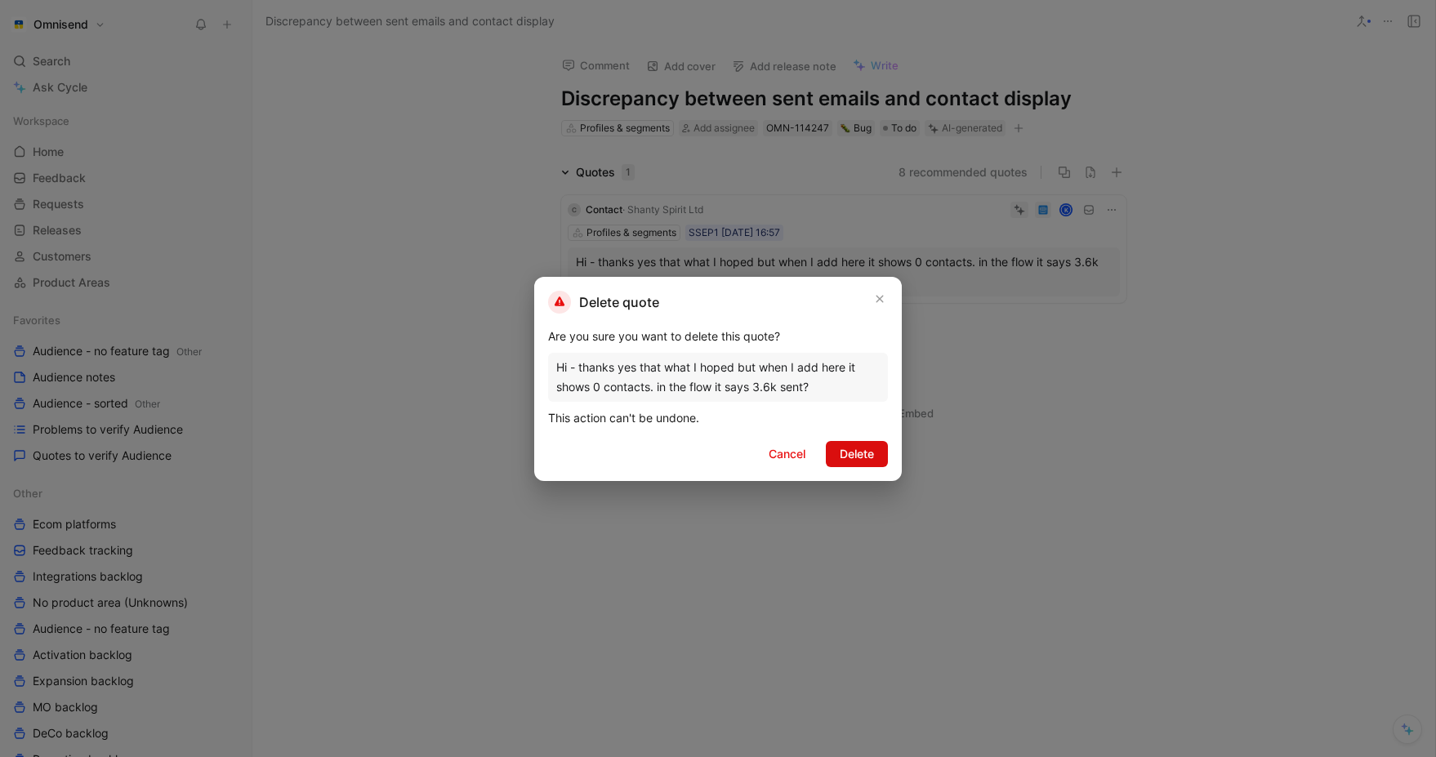
click at [868, 462] on span "Delete" at bounding box center [857, 454] width 34 height 20
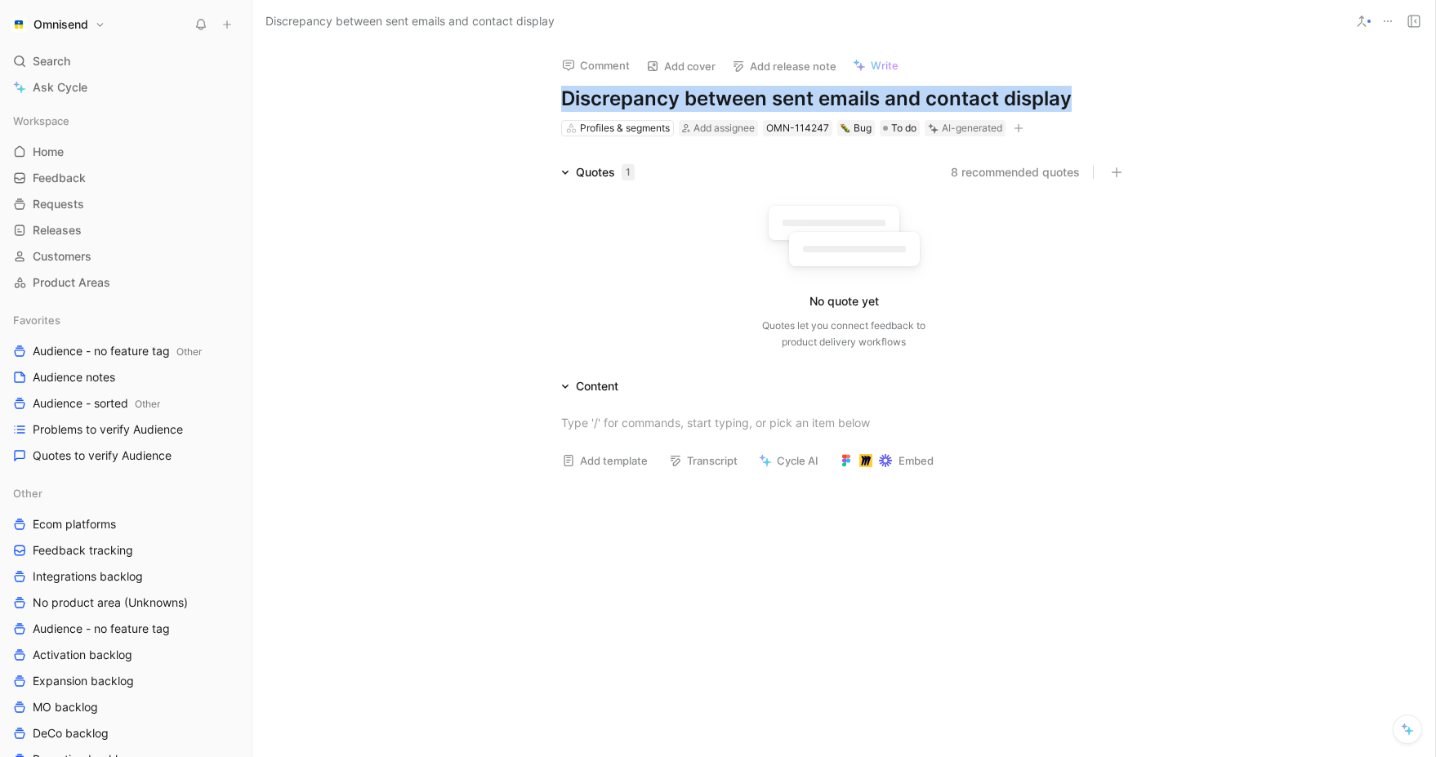
drag, startPoint x: 1072, startPoint y: 92, endPoint x: 560, endPoint y: 101, distance: 512.4
click at [560, 101] on div "Comment Add cover Add release note Write Discrepancy between sent emails and co…" at bounding box center [844, 90] width 628 height 96
copy h1 "Discrepancy between sent emails and contact display"
